Goal: Task Accomplishment & Management: Use online tool/utility

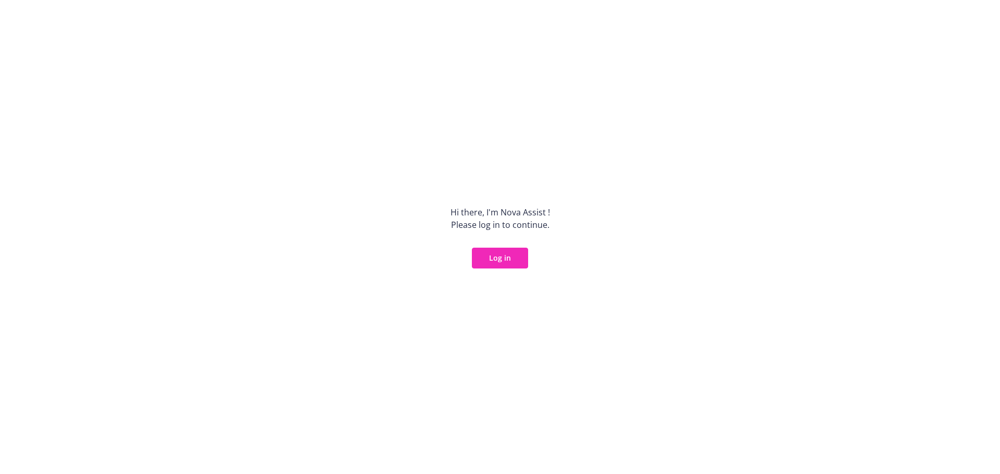
click at [504, 258] on button "Log in" at bounding box center [500, 258] width 56 height 21
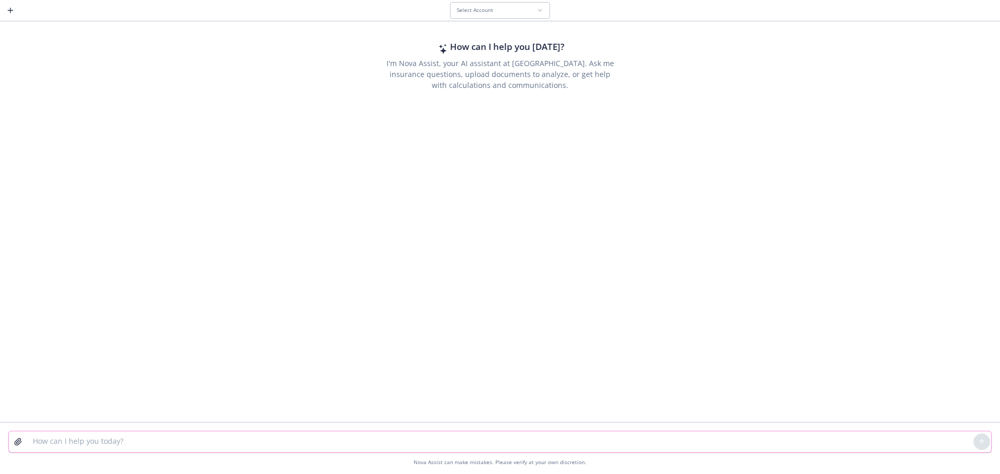
click at [552, 450] on textarea at bounding box center [500, 442] width 947 height 21
click at [553, 447] on textarea at bounding box center [500, 442] width 947 height 21
click at [551, 445] on textarea at bounding box center [500, 442] width 947 height 21
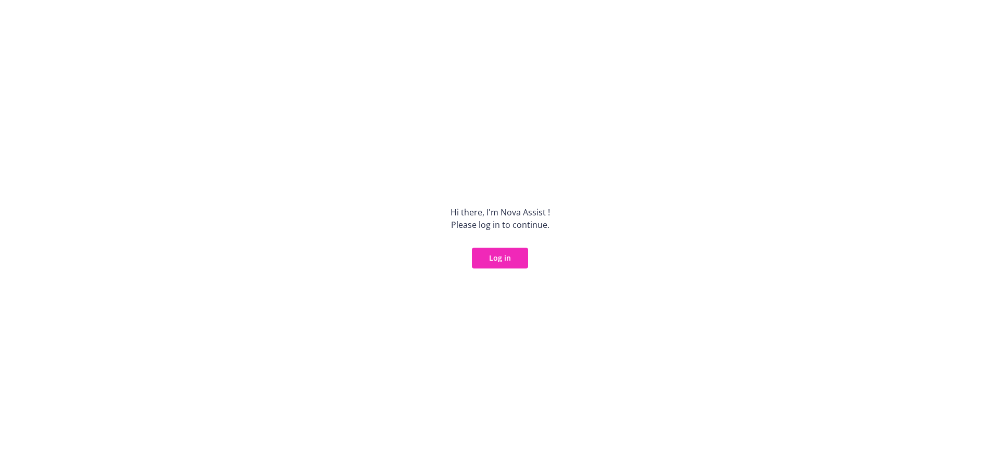
click at [517, 250] on button "Log in" at bounding box center [500, 258] width 56 height 21
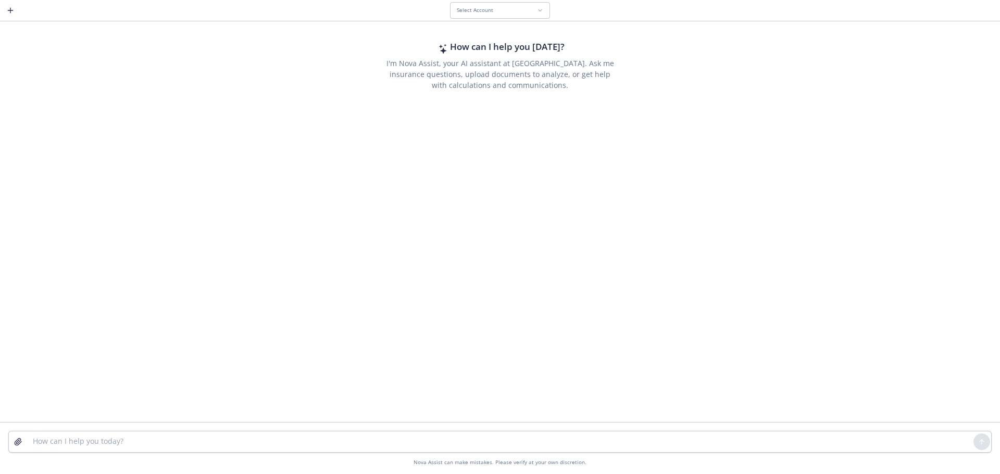
drag, startPoint x: 677, startPoint y: 86, endPoint x: 518, endPoint y: 8, distance: 176.8
click at [518, 8] on div "Select Account" at bounding box center [497, 10] width 80 height 7
click at [457, 68] on div "Chat without account context." at bounding box center [533, 69] width 153 height 7
